Goal: Information Seeking & Learning: Learn about a topic

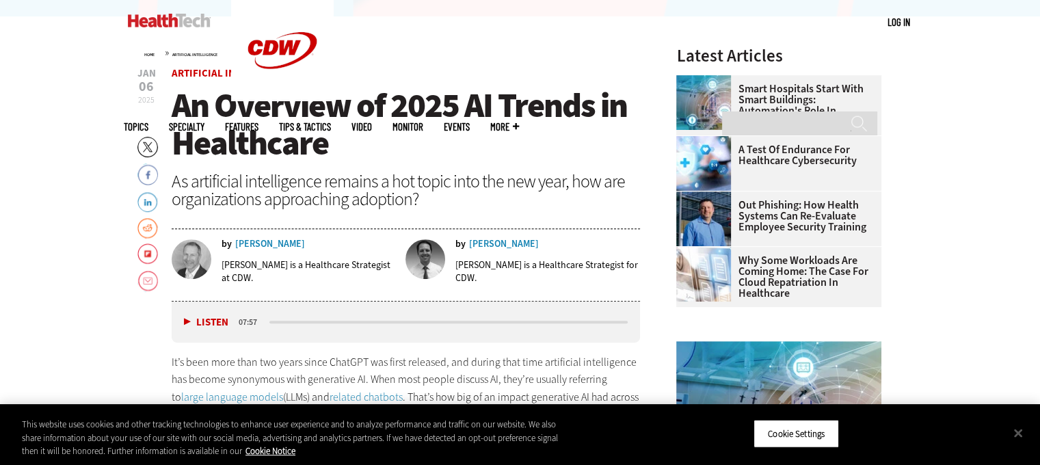
scroll to position [680, 0]
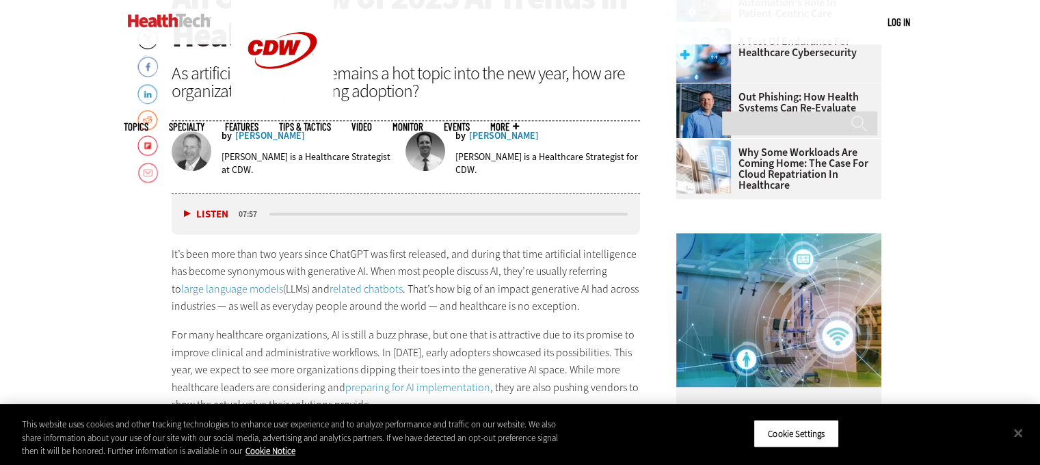
scroll to position [569, 0]
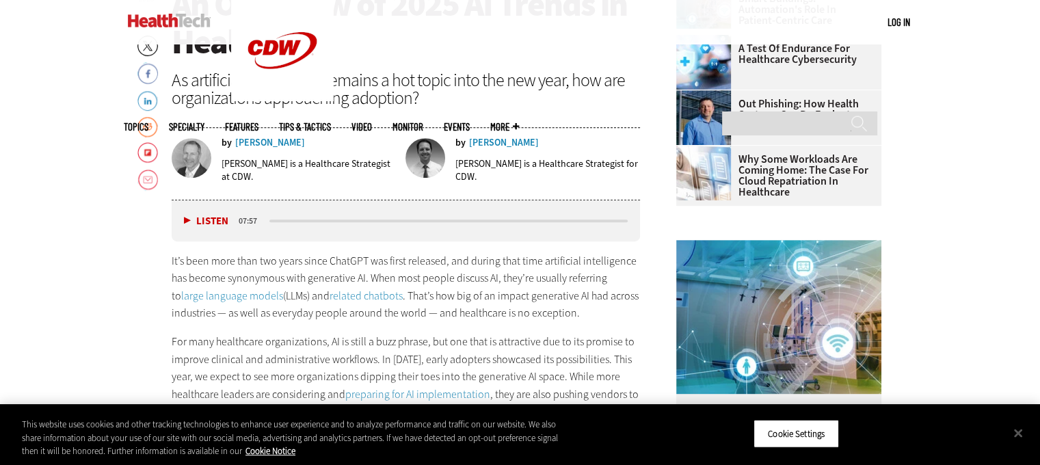
click at [189, 219] on button "Listen" at bounding box center [206, 221] width 44 height 10
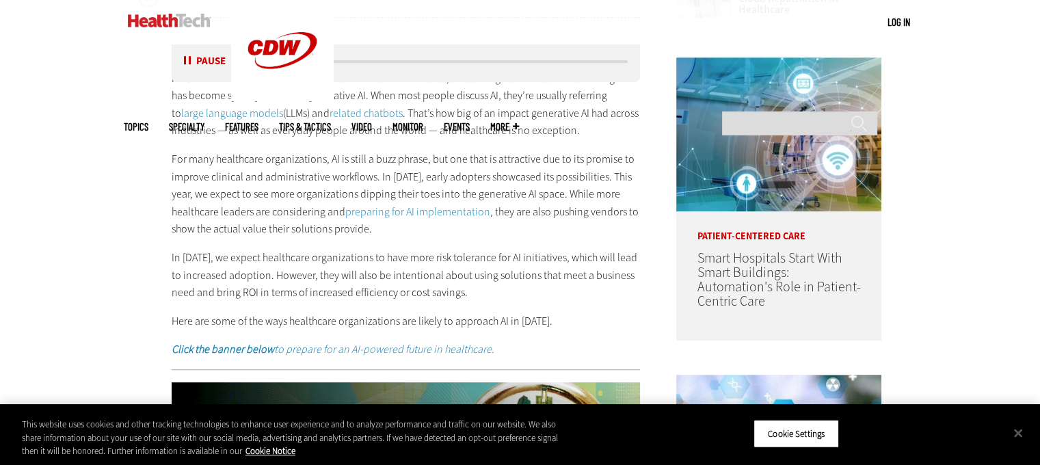
scroll to position [752, 0]
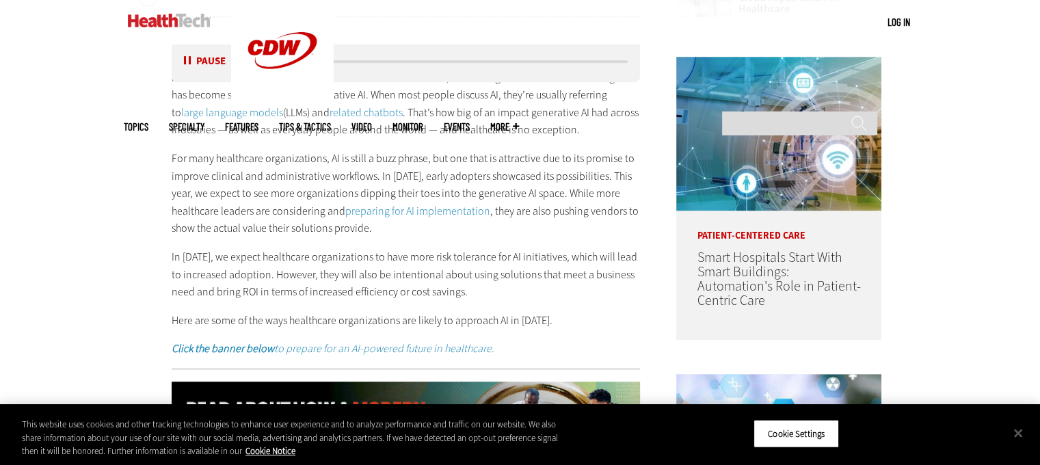
click at [359, 280] on p "In [DATE], we expect healthcare organizations to have more risk tolerance for A…" at bounding box center [406, 274] width 469 height 53
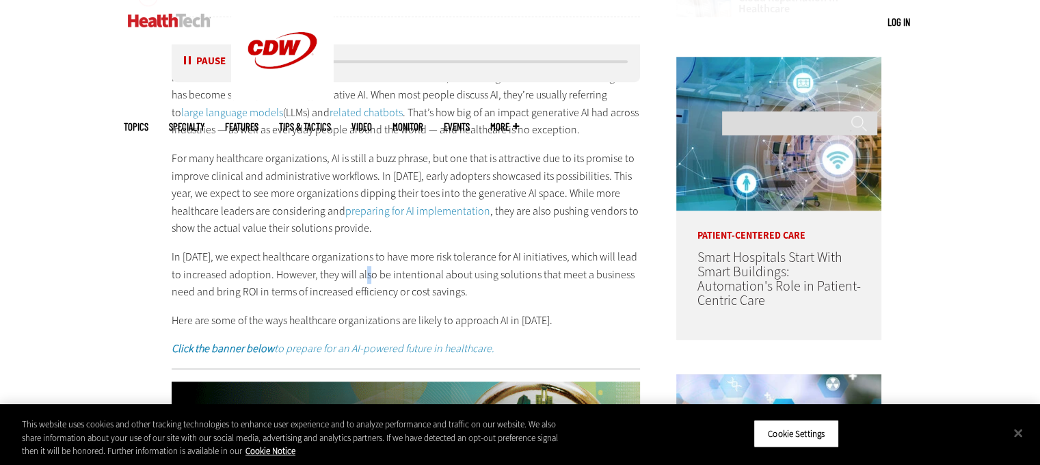
click at [359, 280] on p "In [DATE], we expect healthcare organizations to have more risk tolerance for A…" at bounding box center [406, 274] width 469 height 53
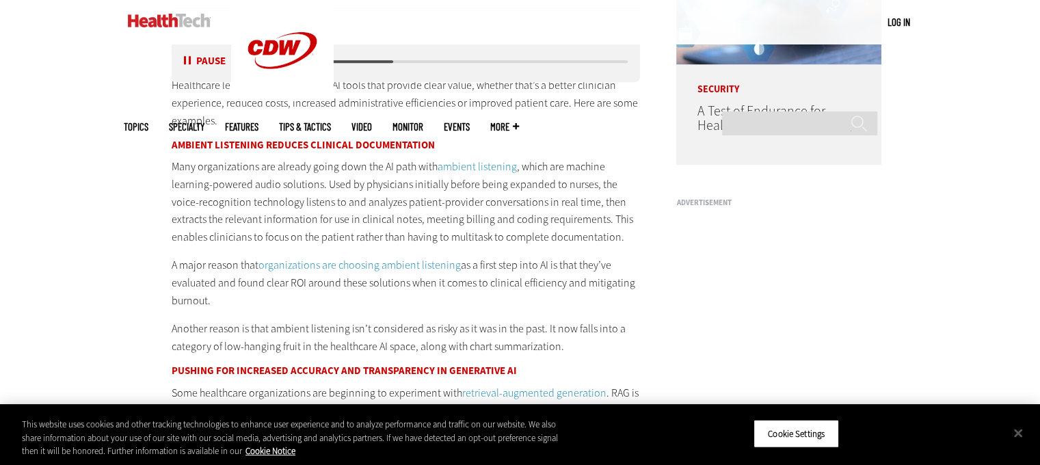
scroll to position [1214, 0]
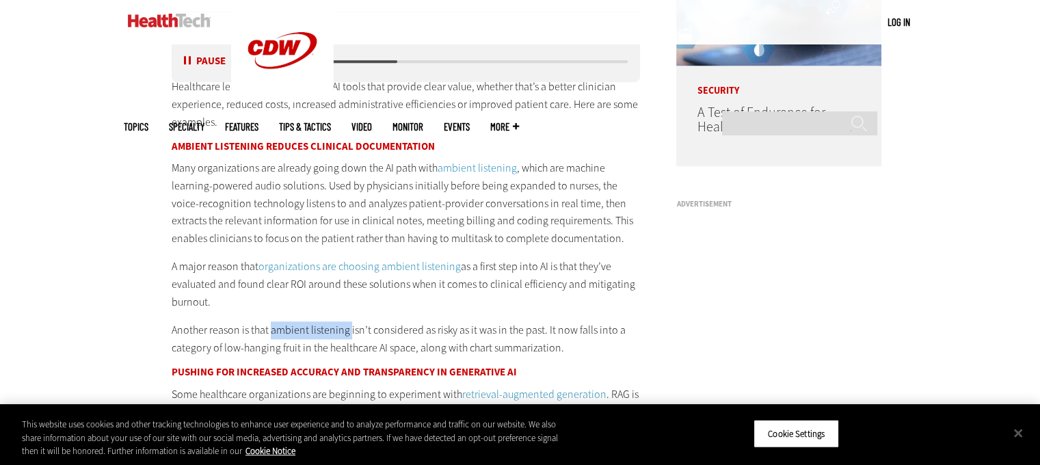
drag, startPoint x: 271, startPoint y: 326, endPoint x: 349, endPoint y: 325, distance: 77.9
click at [349, 325] on p "Another reason is that ambient listening isn’t considered as risky as it was in…" at bounding box center [406, 338] width 469 height 35
copy p "ambient listening"
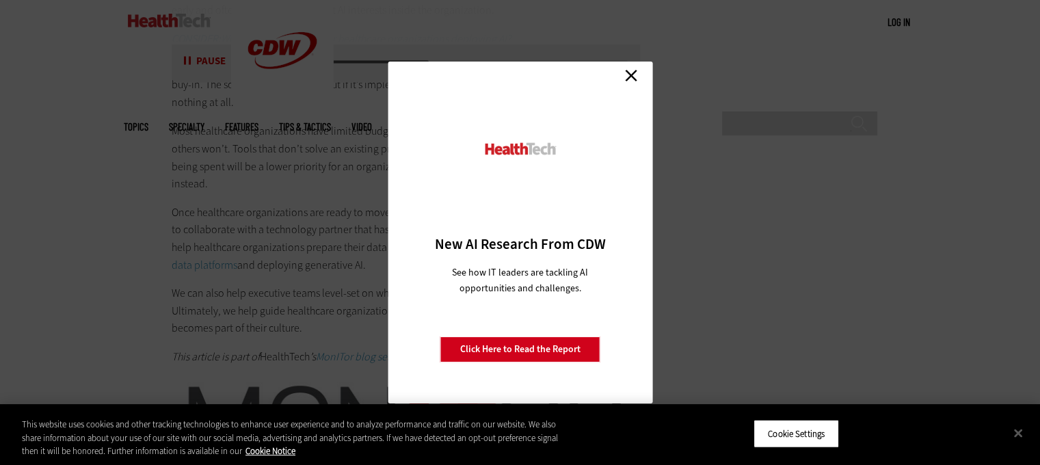
scroll to position [2497, 0]
click at [625, 72] on link "Close" at bounding box center [631, 75] width 21 height 21
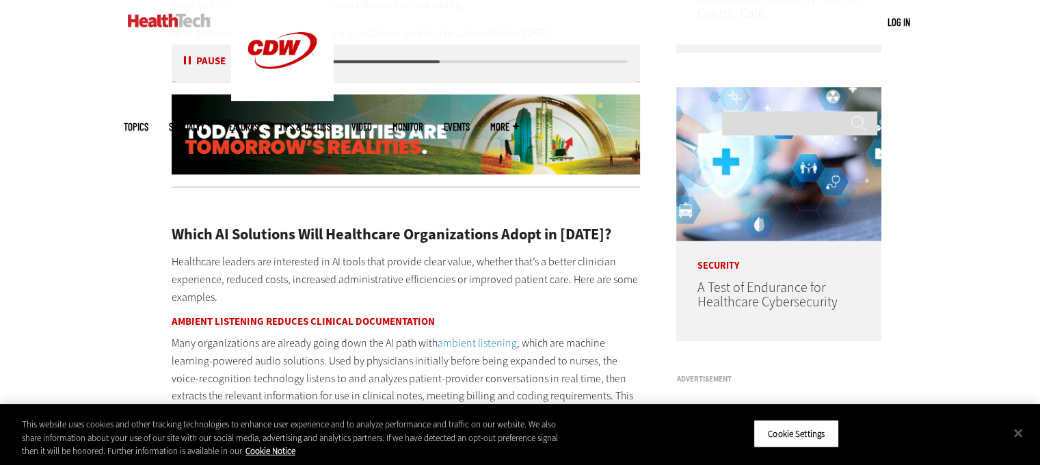
scroll to position [1027, 0]
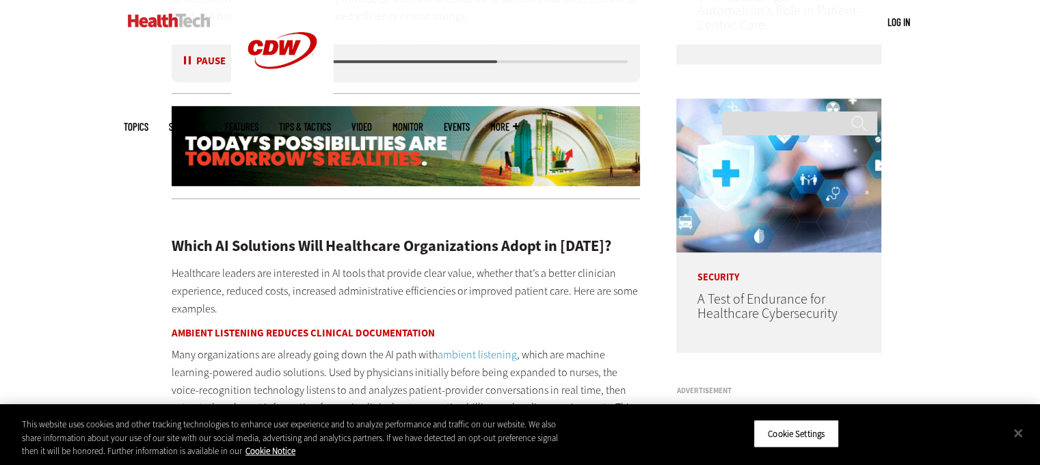
click at [190, 59] on button "Pause" at bounding box center [205, 62] width 42 height 10
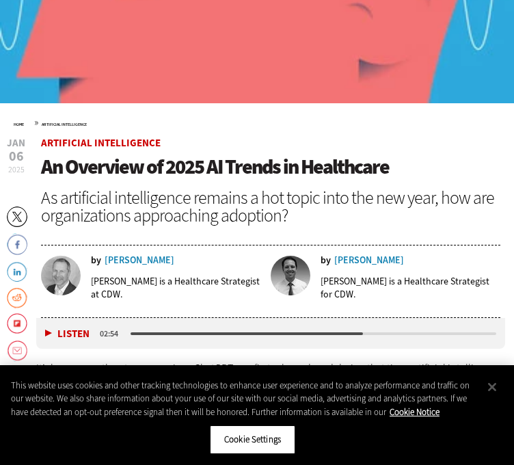
scroll to position [497, 0]
